Goal: Information Seeking & Learning: Check status

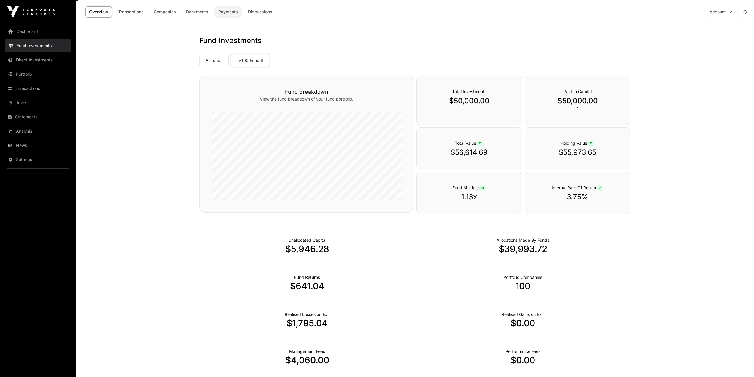
click at [224, 14] on link "Payments" at bounding box center [228, 11] width 27 height 11
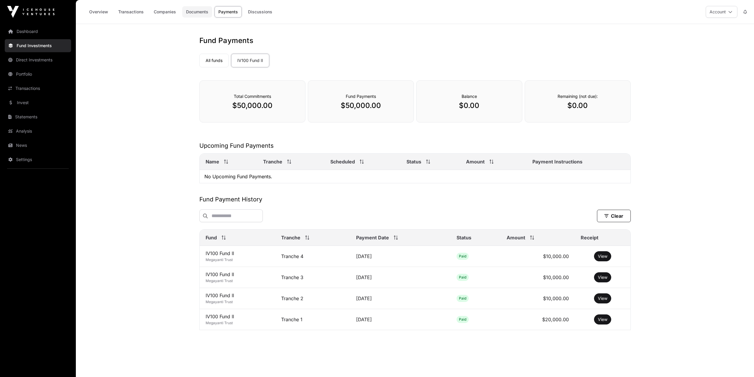
click at [206, 16] on link "Documents" at bounding box center [197, 11] width 30 height 11
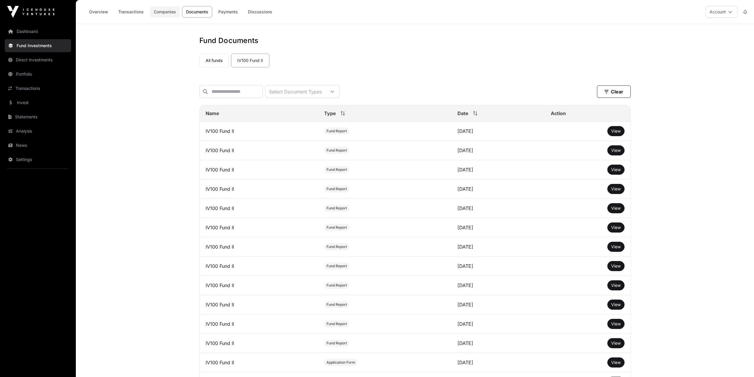
click at [167, 16] on link "Companies" at bounding box center [165, 11] width 30 height 11
click at [135, 13] on link "Transactions" at bounding box center [130, 11] width 33 height 11
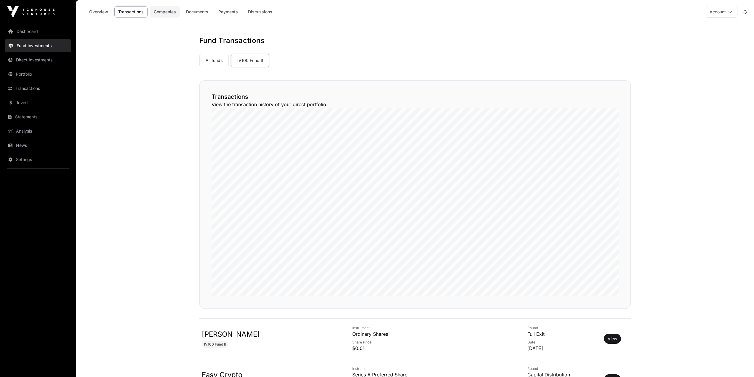
click at [166, 15] on link "Companies" at bounding box center [165, 11] width 30 height 11
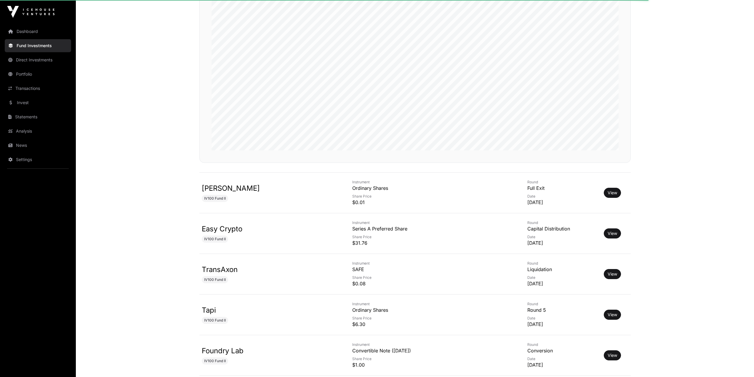
scroll to position [148, 0]
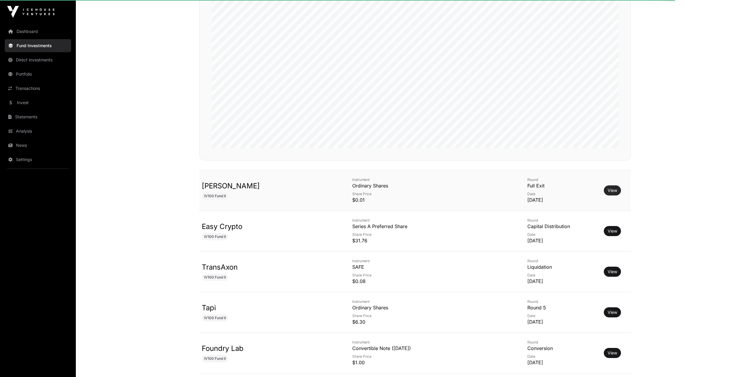
click at [614, 189] on link "View" at bounding box center [612, 190] width 9 height 6
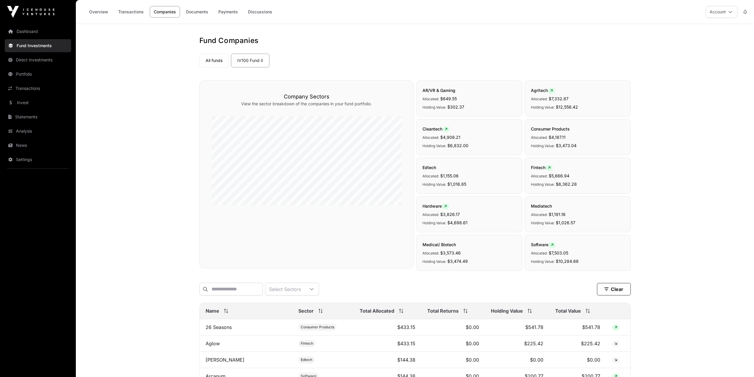
click at [133, 17] on div "Overview Transactions Companies Documents Payments Discussions" at bounding box center [179, 12] width 200 height 18
click at [133, 13] on link "Transactions" at bounding box center [130, 11] width 33 height 11
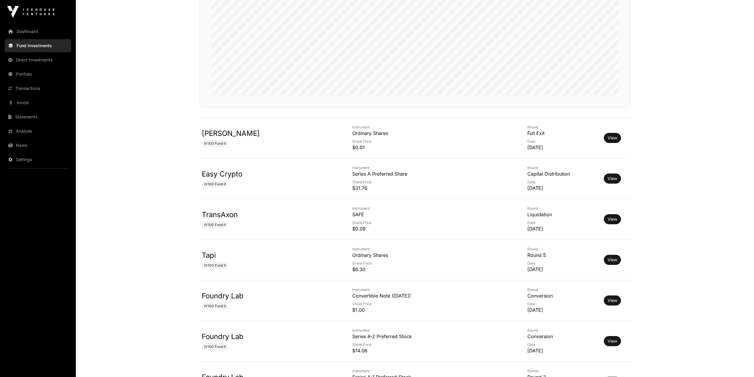
scroll to position [207, 0]
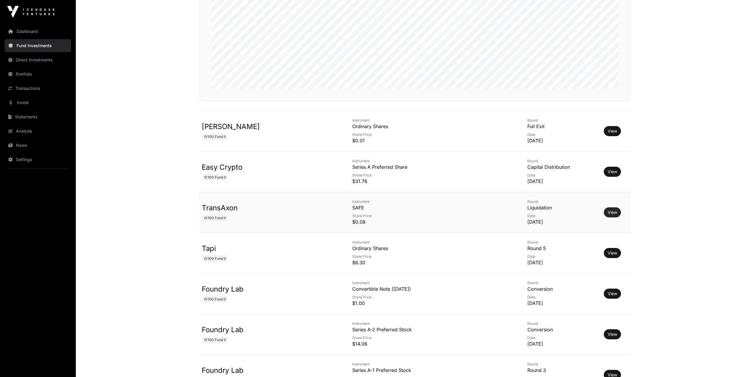
click at [610, 213] on link "View" at bounding box center [612, 212] width 9 height 6
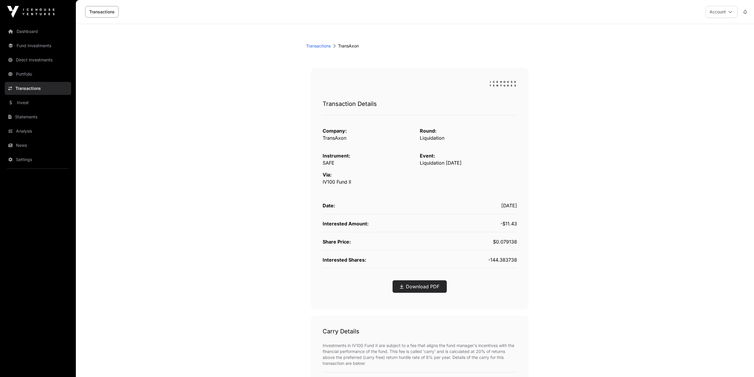
click at [434, 283] on link "Download PDF" at bounding box center [419, 286] width 39 height 7
click at [315, 47] on link "Transactions" at bounding box center [318, 46] width 25 height 6
click at [321, 47] on link "Transactions" at bounding box center [318, 46] width 25 height 6
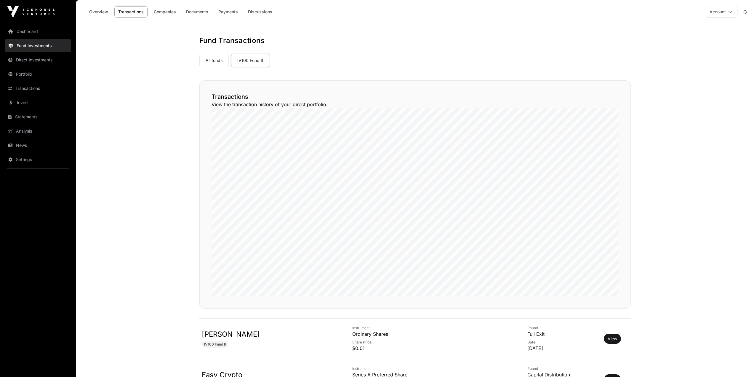
scroll to position [207, 0]
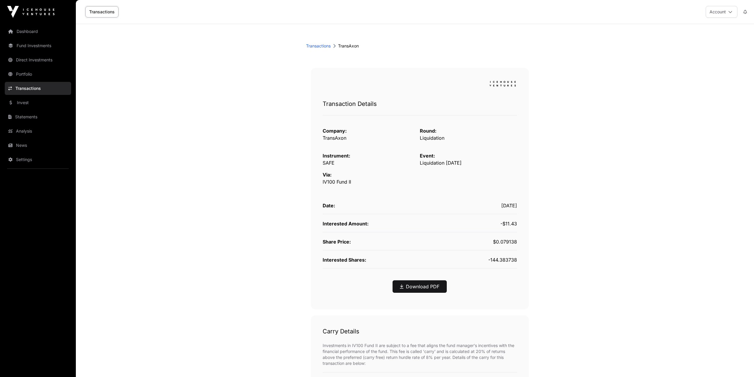
click at [98, 9] on link "Transactions" at bounding box center [101, 11] width 33 height 11
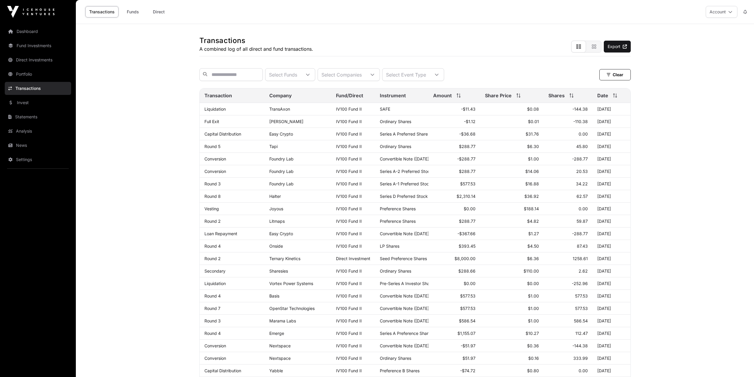
click at [35, 87] on link "Transactions" at bounding box center [38, 88] width 66 height 13
click at [591, 127] on td "-110.38" at bounding box center [568, 121] width 49 height 12
click at [29, 32] on link "Dashboard" at bounding box center [38, 31] width 66 height 13
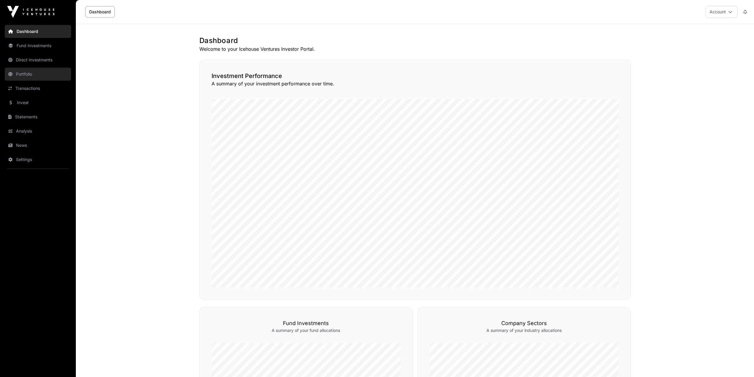
click at [26, 76] on link "Portfolio" at bounding box center [38, 74] width 66 height 13
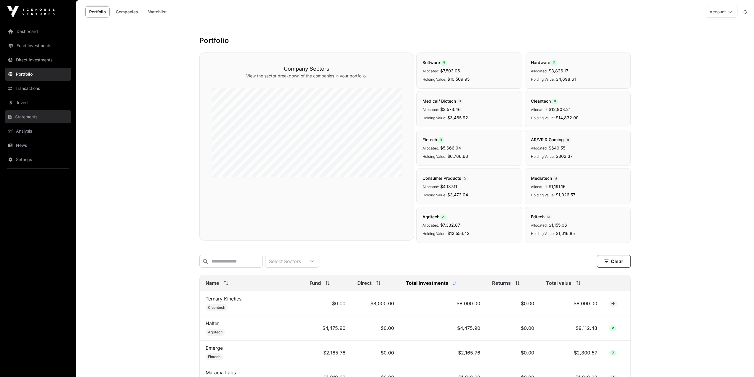
click at [30, 116] on link "Statements" at bounding box center [38, 116] width 66 height 13
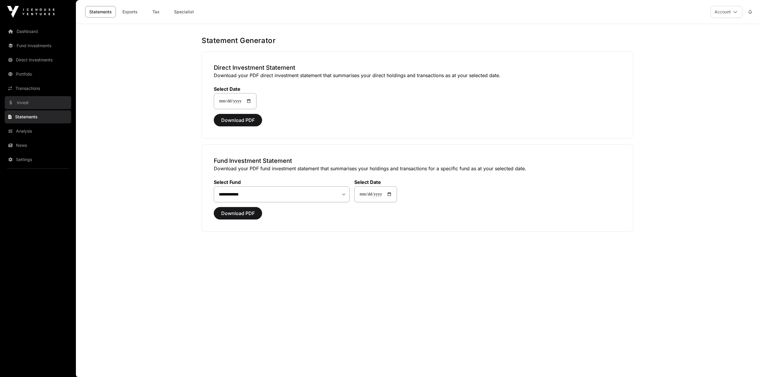
click at [24, 103] on link "Invest" at bounding box center [38, 102] width 66 height 13
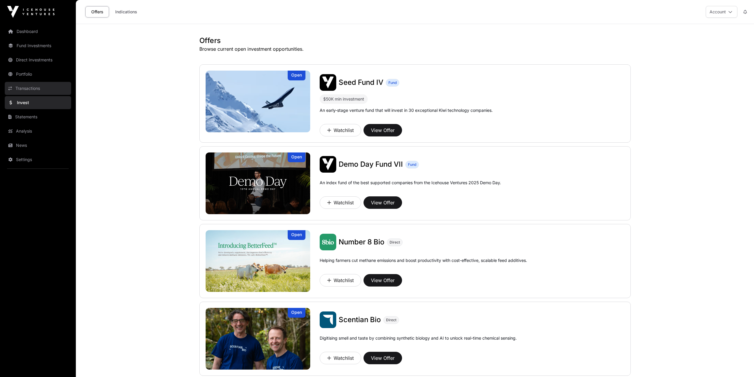
click at [30, 89] on link "Transactions" at bounding box center [38, 88] width 66 height 13
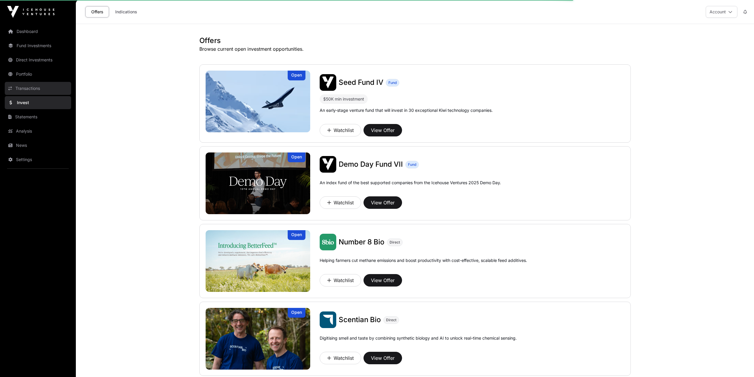
click at [30, 89] on link "Transactions" at bounding box center [38, 88] width 66 height 13
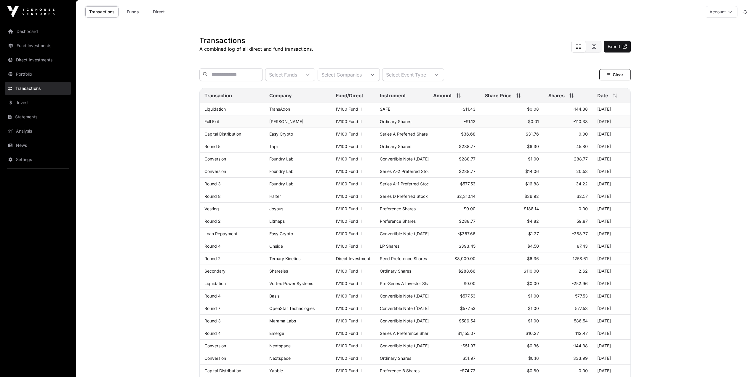
click at [397, 124] on span "Ordinary Shares" at bounding box center [395, 121] width 31 height 5
click at [278, 124] on link "[PERSON_NAME]" at bounding box center [286, 121] width 34 height 5
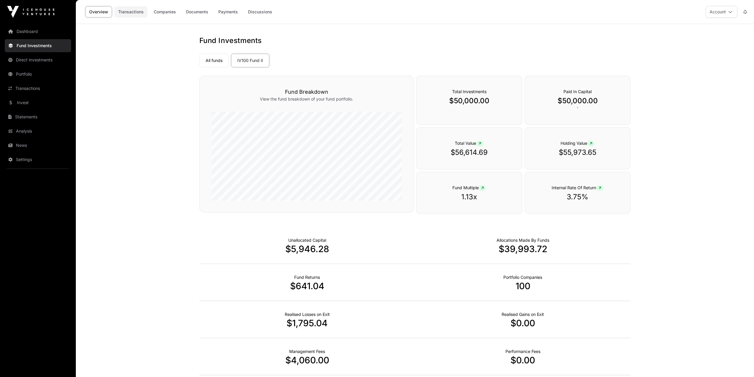
click at [140, 17] on link "Transactions" at bounding box center [130, 11] width 33 height 11
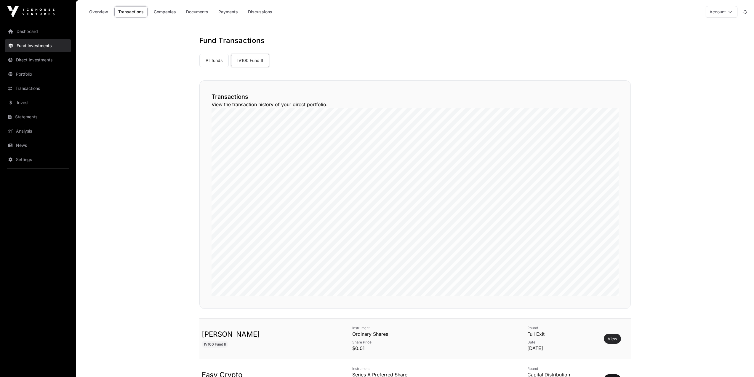
click at [612, 338] on link "View" at bounding box center [612, 339] width 9 height 6
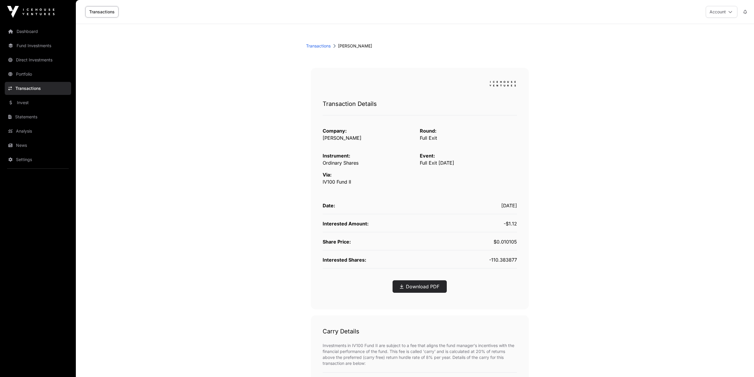
click at [421, 288] on link "Download PDF" at bounding box center [419, 286] width 39 height 7
click at [22, 43] on link "Fund Investments" at bounding box center [38, 45] width 66 height 13
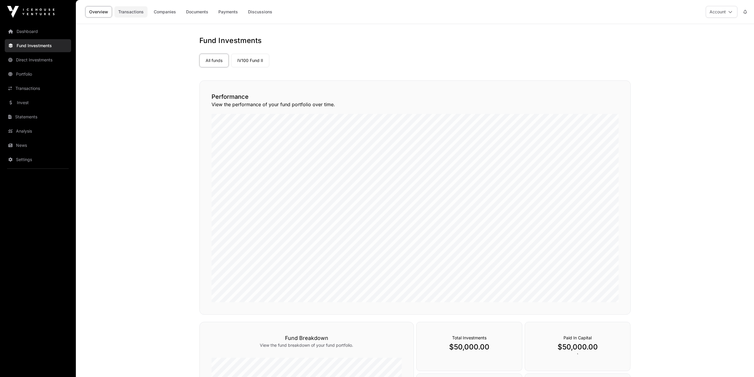
click at [124, 9] on link "Transactions" at bounding box center [130, 11] width 33 height 11
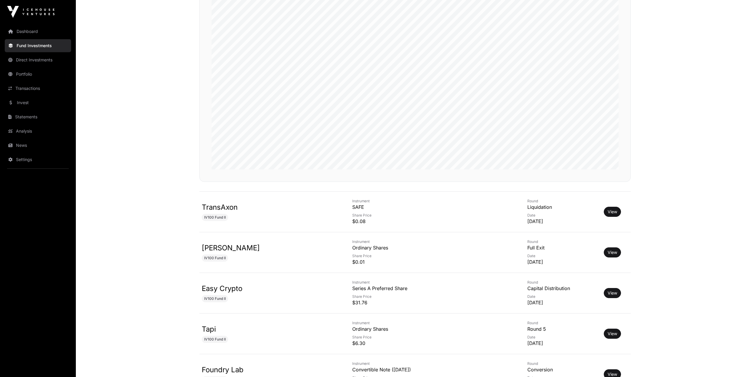
scroll to position [148, 0]
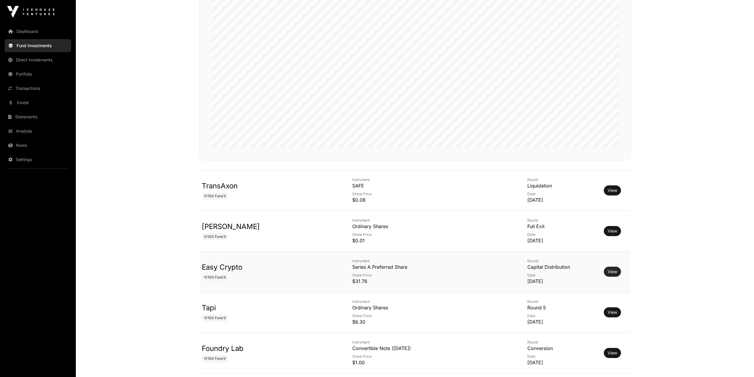
click at [611, 274] on link "View" at bounding box center [612, 272] width 9 height 6
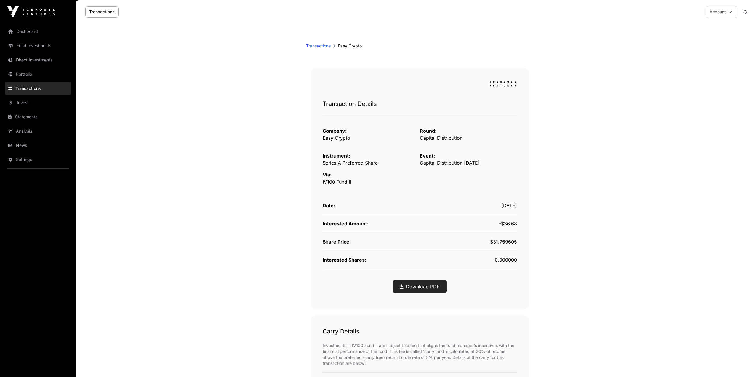
click at [424, 284] on link "Download PDF" at bounding box center [419, 286] width 39 height 7
click at [25, 45] on link "Fund Investments" at bounding box center [38, 45] width 66 height 13
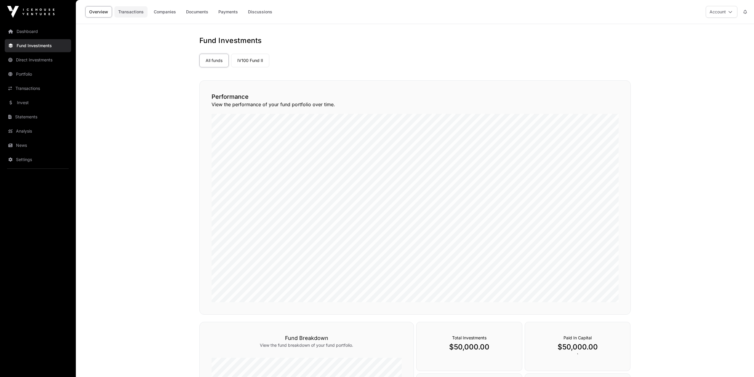
click at [130, 14] on link "Transactions" at bounding box center [130, 11] width 33 height 11
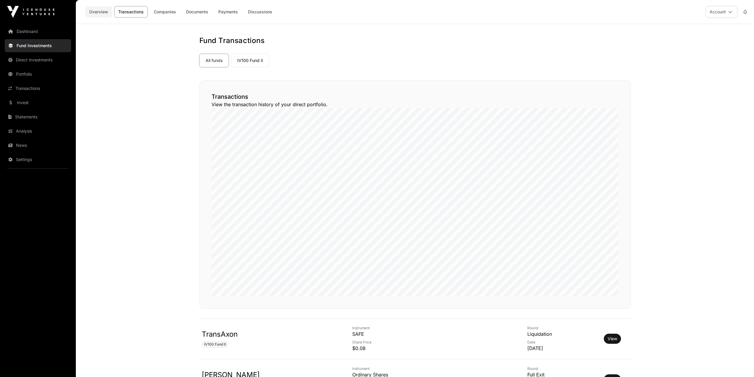
click at [90, 12] on link "Overview" at bounding box center [98, 11] width 27 height 11
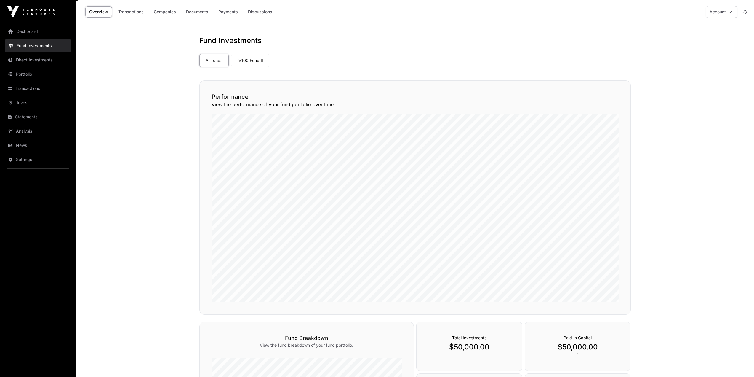
click at [731, 15] on button "Account" at bounding box center [722, 12] width 32 height 12
click at [689, 84] on span "Sign Out" at bounding box center [684, 83] width 17 height 6
